Goal: Obtain resource: Download file/media

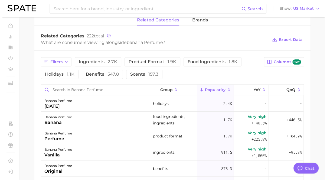
scroll to position [270, 0]
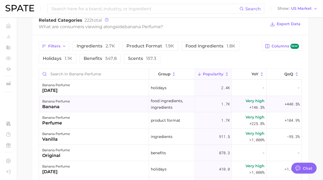
click at [149, 112] on div "banana perfume banana" at bounding box center [94, 104] width 110 height 16
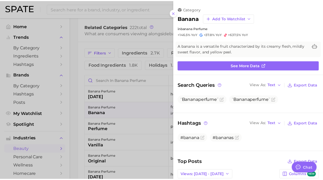
scroll to position [0, 0]
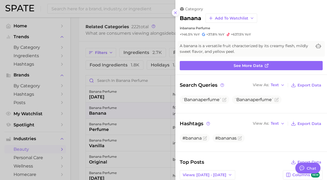
click at [172, 14] on button at bounding box center [175, 12] width 7 height 7
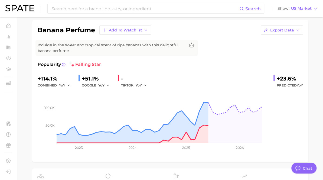
scroll to position [39, 0]
click at [292, 28] on span "Export Data" at bounding box center [282, 30] width 24 height 5
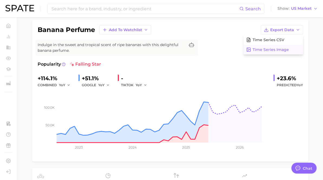
click at [290, 46] on button "Time Series Image" at bounding box center [273, 50] width 60 height 10
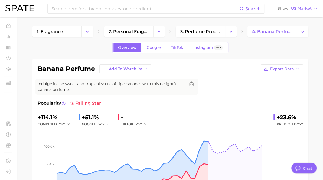
click at [151, 122] on div "TIKTOK YoY" at bounding box center [136, 124] width 30 height 6
click at [147, 123] on icon "button" at bounding box center [146, 124] width 4 height 4
click at [193, 139] on button "QoQ" at bounding box center [166, 143] width 60 height 10
click at [149, 124] on icon "button" at bounding box center [147, 124] width 4 height 4
click at [195, 149] on button "MoM" at bounding box center [166, 152] width 60 height 10
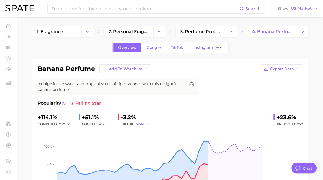
click at [144, 124] on span "MoM" at bounding box center [140, 124] width 8 height 5
click at [194, 138] on button "QoQ" at bounding box center [166, 143] width 60 height 10
click at [121, 9] on input at bounding box center [145, 8] width 188 height 9
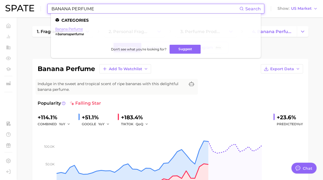
type input "BANANA PERFUME"
click at [68, 27] on link "banana perfume" at bounding box center [69, 29] width 28 height 4
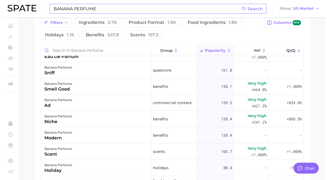
scroll to position [157, 0]
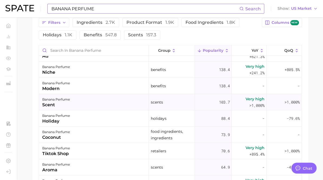
click at [136, 110] on div "banana perfume scent" at bounding box center [94, 102] width 110 height 16
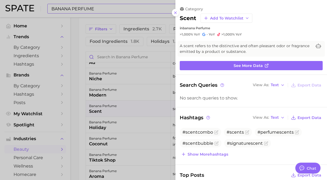
scroll to position [0, 0]
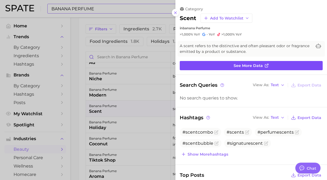
click at [208, 66] on link "See more data" at bounding box center [251, 65] width 143 height 9
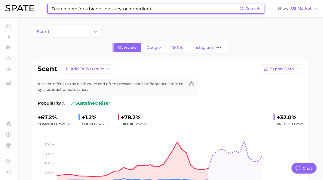
type input "BANANA PERFUME"
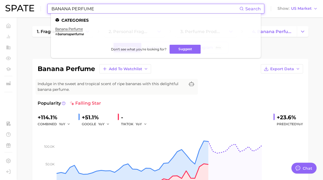
click at [248, 68] on div "banana perfume Add to Watchlist Export Data" at bounding box center [170, 68] width 265 height 9
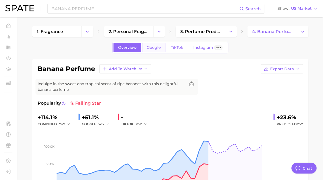
click at [161, 48] on span "Google" at bounding box center [154, 47] width 14 height 5
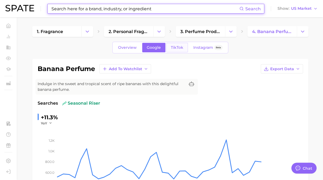
click at [188, 52] on link "TikTok" at bounding box center [177, 47] width 22 height 9
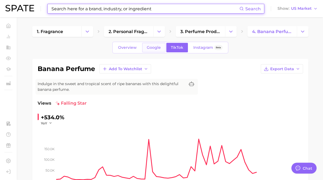
click at [161, 49] on span "Google" at bounding box center [154, 47] width 14 height 5
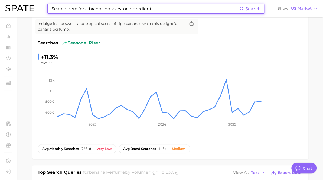
scroll to position [59, 0]
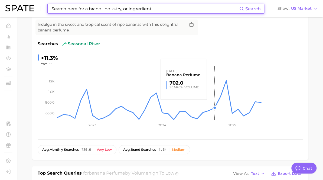
click at [262, 113] on rect at bounding box center [160, 93] width 206 height 54
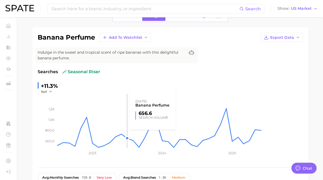
scroll to position [31, 0]
click at [285, 40] on button "Export Data" at bounding box center [282, 37] width 42 height 9
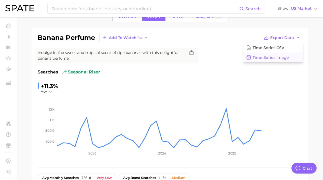
click at [288, 55] on span "Time Series Image" at bounding box center [271, 57] width 36 height 5
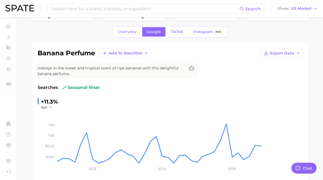
scroll to position [15, 0]
click at [188, 35] on link "TikTok" at bounding box center [177, 31] width 22 height 9
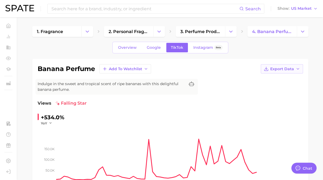
click at [285, 71] on button "Export Data" at bounding box center [282, 68] width 42 height 9
click at [284, 87] on span "Time Series Image" at bounding box center [271, 88] width 36 height 5
